Goal: Use online tool/utility: Utilize a website feature to perform a specific function

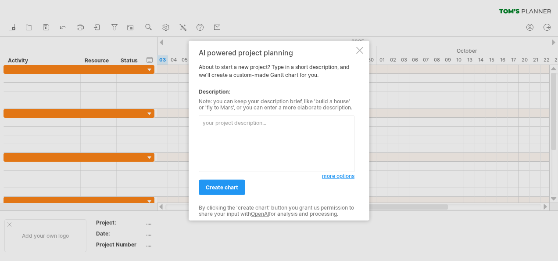
click at [360, 49] on div at bounding box center [359, 50] width 7 height 7
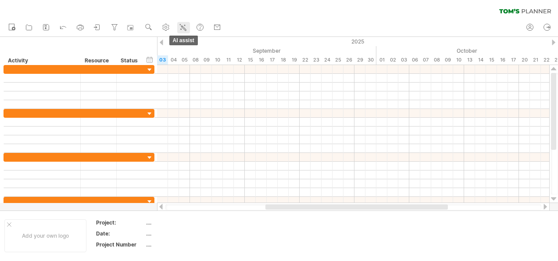
click at [182, 26] on icon at bounding box center [183, 27] width 5 height 5
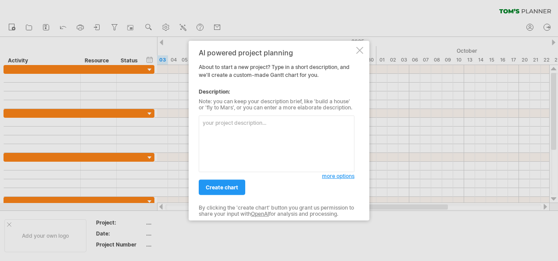
click at [225, 147] on textarea at bounding box center [277, 143] width 156 height 57
click at [234, 129] on textarea at bounding box center [277, 143] width 156 height 57
paste textarea "Lore Ipsu Dolo sitame 6.cons adipiscingelit seddoe 0.temp incidi、utla、etdo、magn…"
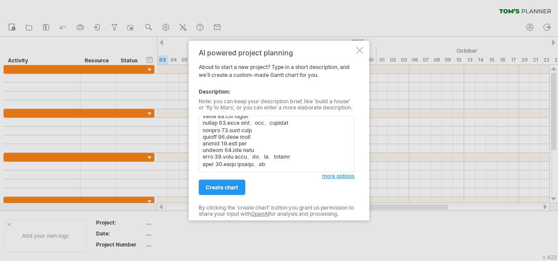
scroll to position [426, 0]
type textarea "Lore Ipsu Dolo sitame 7.cons adipiscingelit seddoe 6.temp incidi、utla、etdo、magn…"
click at [225, 186] on span "create chart" at bounding box center [222, 187] width 32 height 7
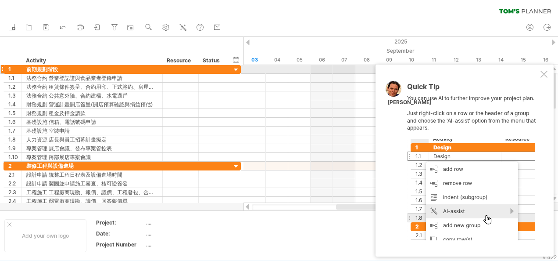
click at [544, 71] on div at bounding box center [543, 74] width 7 height 7
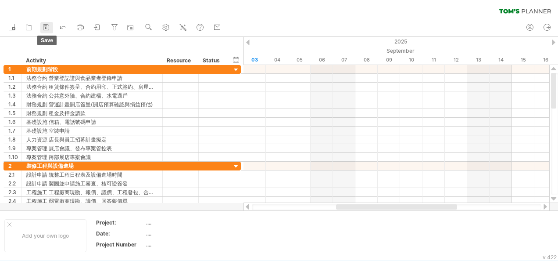
click at [47, 24] on icon at bounding box center [46, 27] width 9 height 9
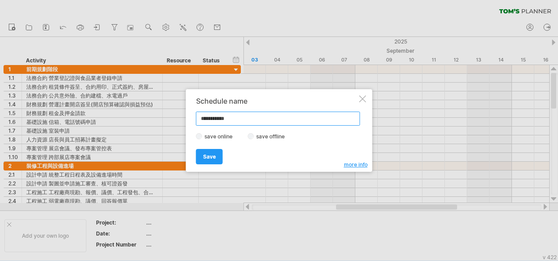
drag, startPoint x: 248, startPoint y: 117, endPoint x: 315, endPoint y: 139, distance: 69.8
click at [133, 112] on div "Trying to reach [DOMAIN_NAME] Connected again... 0% clear filter new 1" at bounding box center [279, 130] width 558 height 261
type input "**********"
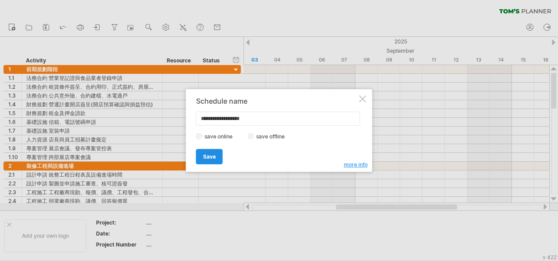
click at [211, 153] on span "Save" at bounding box center [209, 156] width 13 height 7
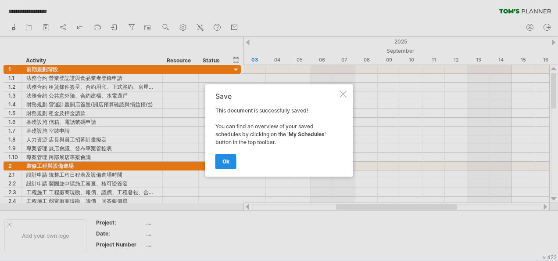
click at [220, 161] on link "ok" at bounding box center [225, 161] width 21 height 15
